Goal: Task Accomplishment & Management: Manage account settings

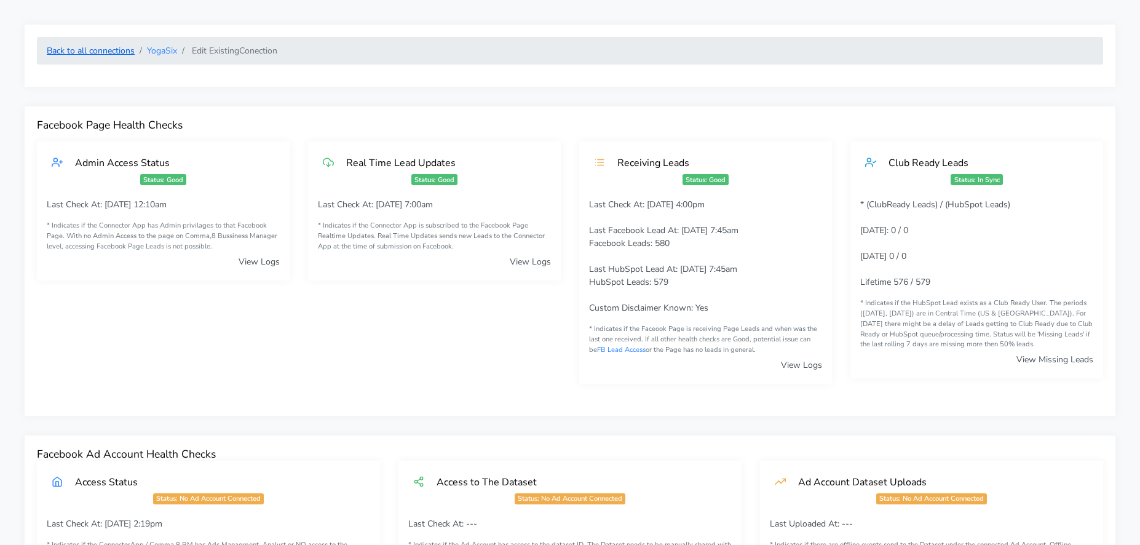
click at [109, 54] on link "Back to all connections" at bounding box center [91, 51] width 88 height 12
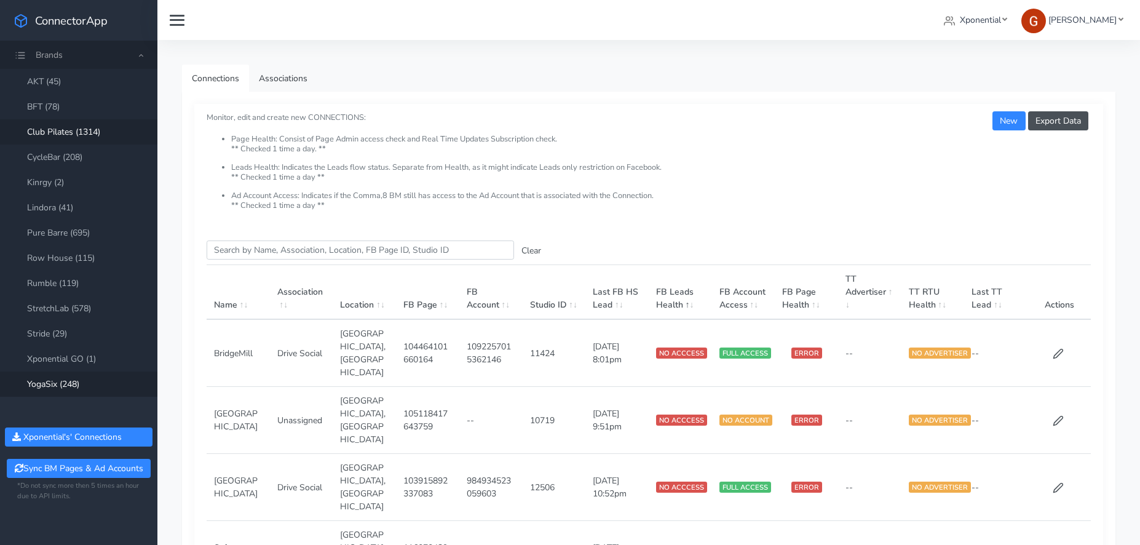
click at [82, 133] on link "Club Pilates (1314)" at bounding box center [78, 131] width 157 height 25
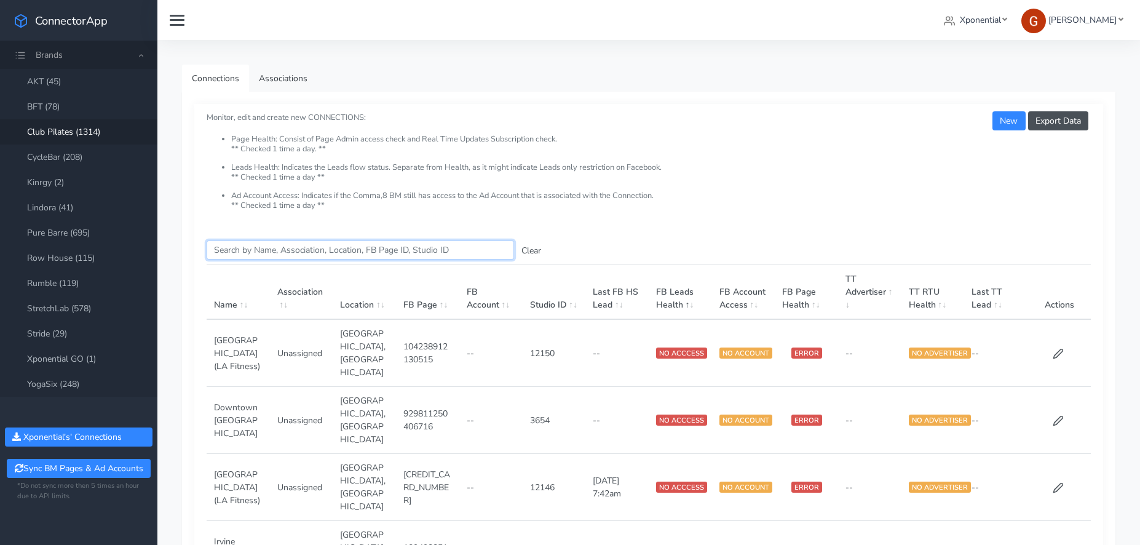
click at [275, 247] on input "Search this table" at bounding box center [360, 249] width 307 height 19
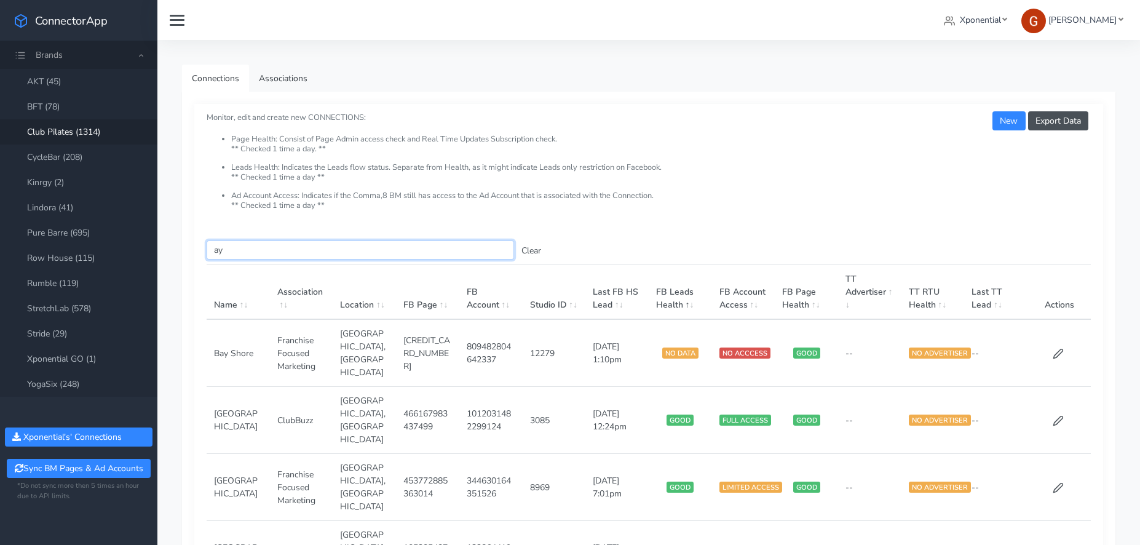
type input "a"
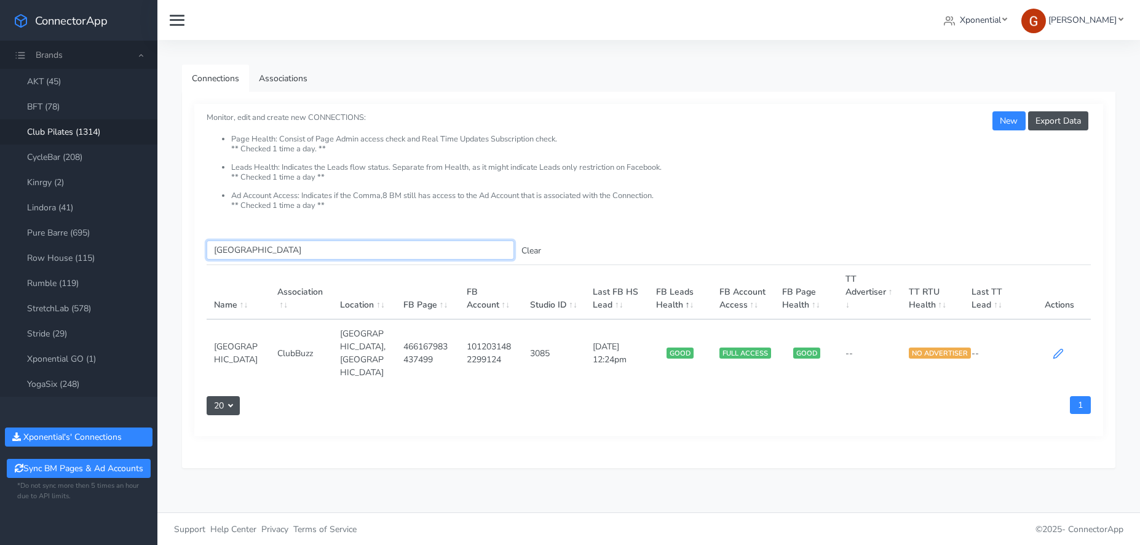
type input "[GEOGRAPHIC_DATA]"
click at [1059, 348] on icon at bounding box center [1057, 353] width 11 height 11
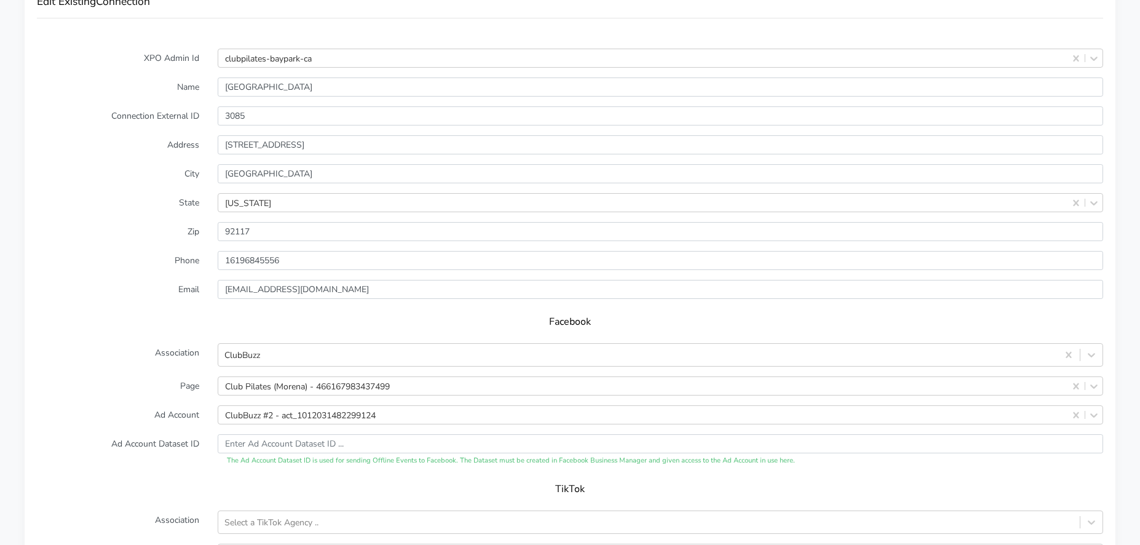
scroll to position [1083, 0]
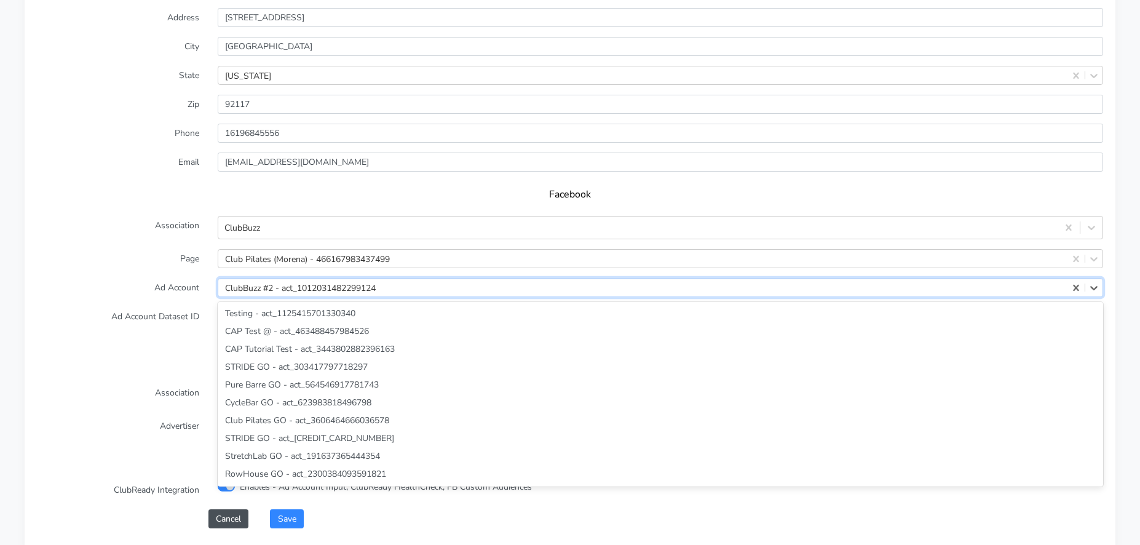
click at [292, 291] on div "ClubBuzz #2 - act_1012031482299124" at bounding box center [300, 287] width 151 height 13
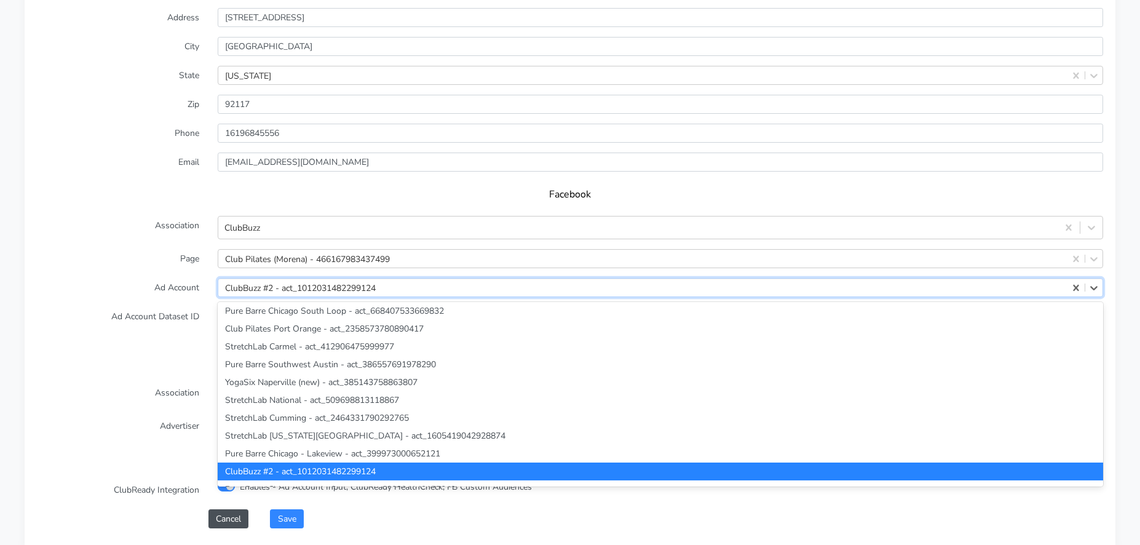
paste input "166888815859014"
type input "166888815859014"
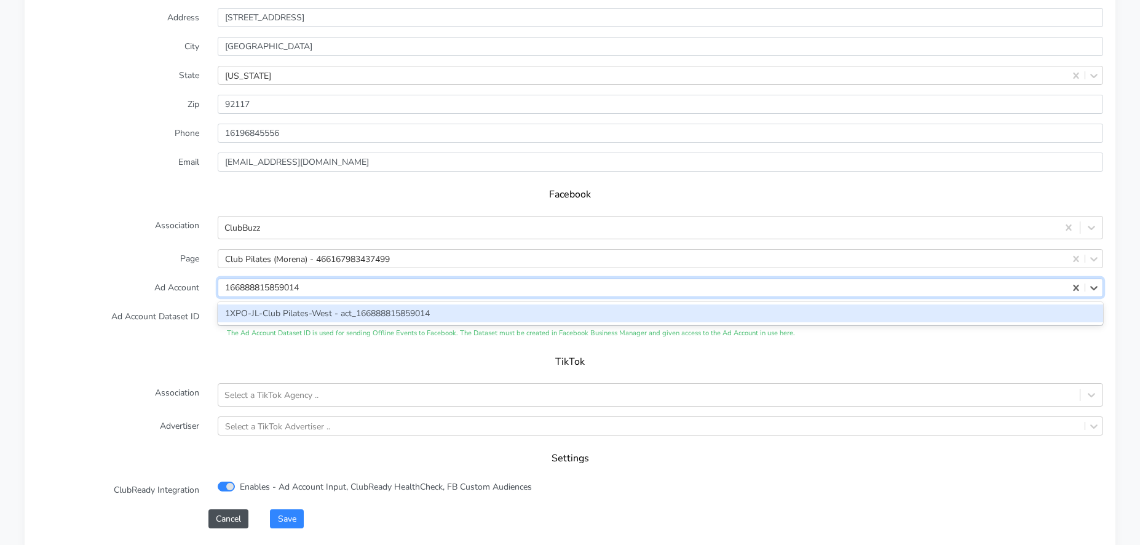
click at [294, 315] on div "1XPO-JL-Club Pilates-West - act_166888815859014" at bounding box center [660, 313] width 885 height 18
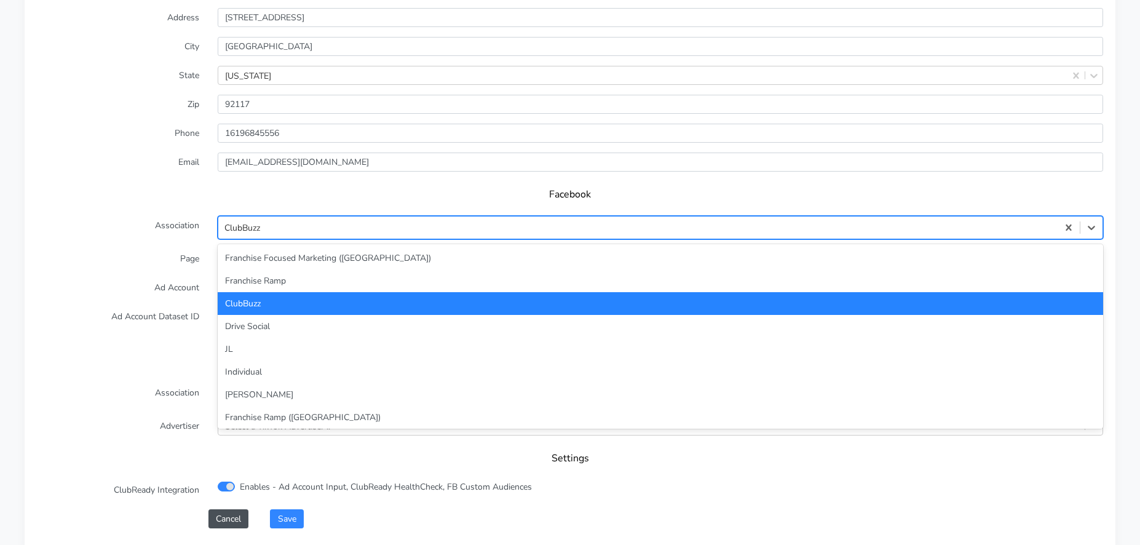
click at [274, 231] on div "ClubBuzz" at bounding box center [637, 228] width 839 height 20
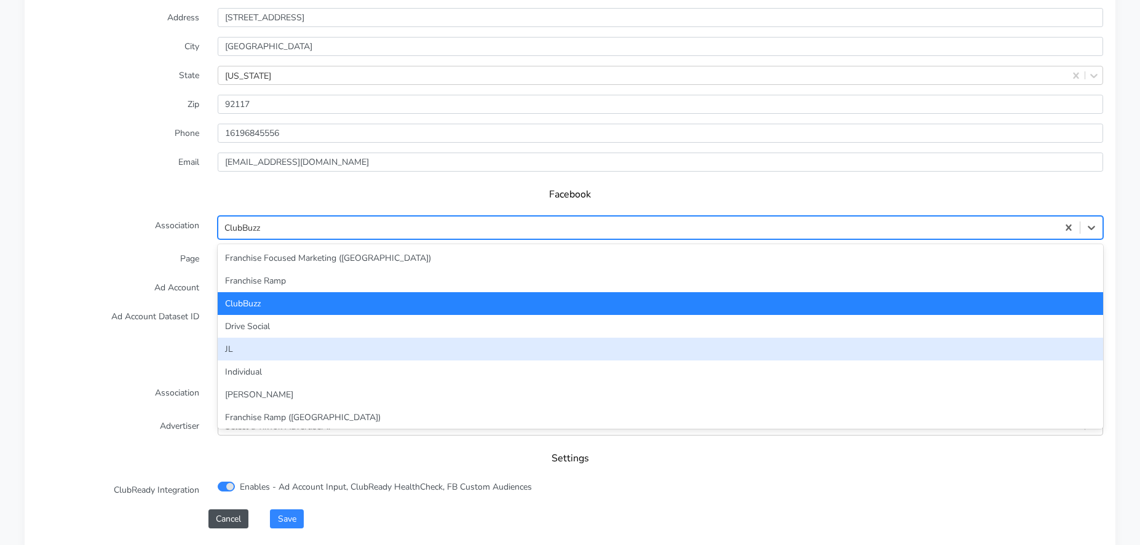
click at [263, 345] on div "JL" at bounding box center [660, 348] width 885 height 23
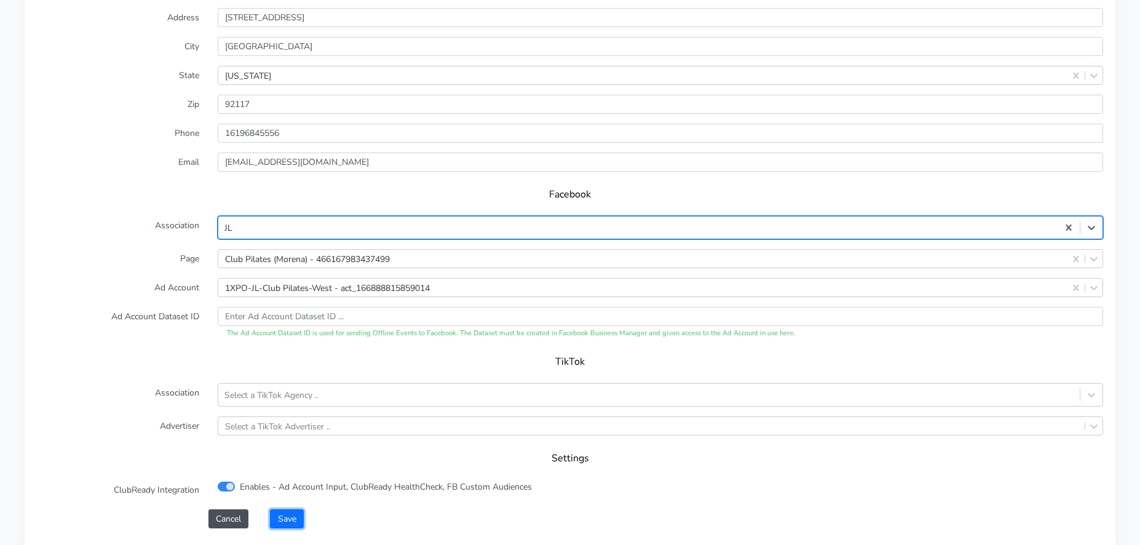
click at [293, 517] on button "Save" at bounding box center [286, 518] width 33 height 19
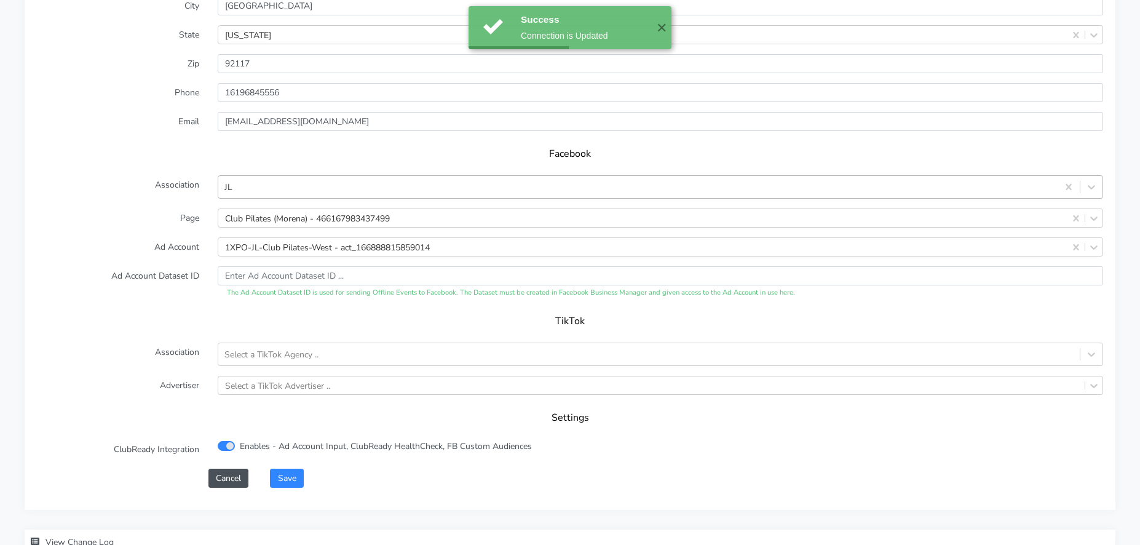
scroll to position [1211, 0]
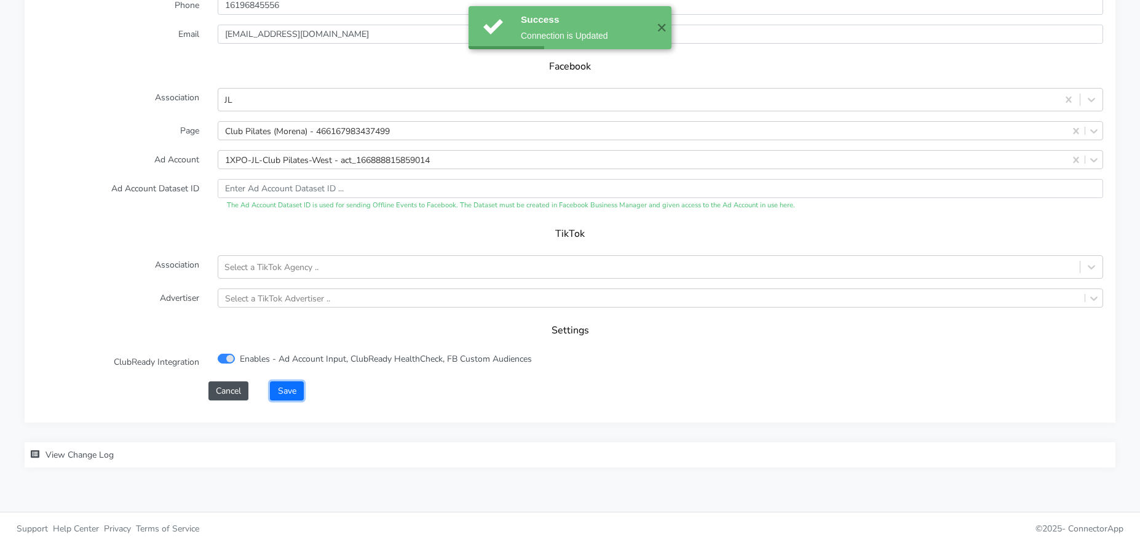
click at [293, 395] on button "Save" at bounding box center [286, 390] width 33 height 19
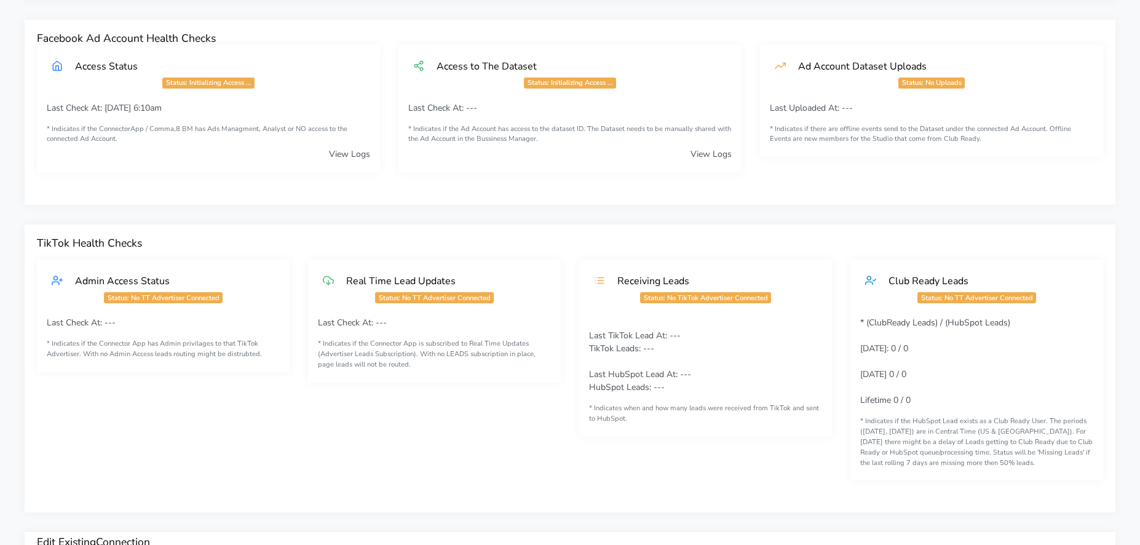
scroll to position [620, 0]
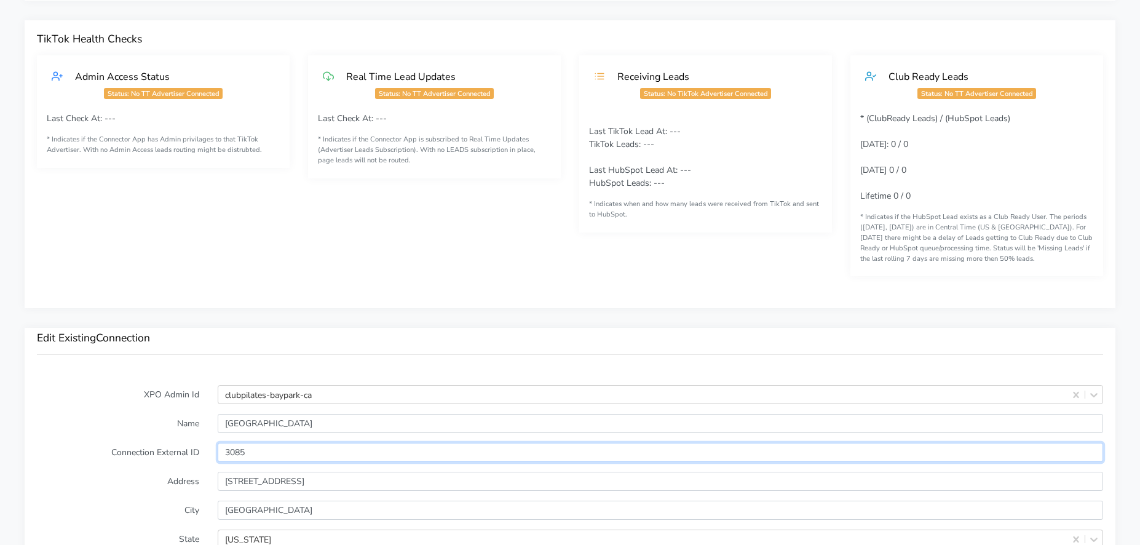
click at [243, 452] on input "3085" at bounding box center [660, 452] width 885 height 19
click at [280, 363] on div "Edit Existing Connection" at bounding box center [570, 350] width 1090 height 45
